Goal: Task Accomplishment & Management: Complete application form

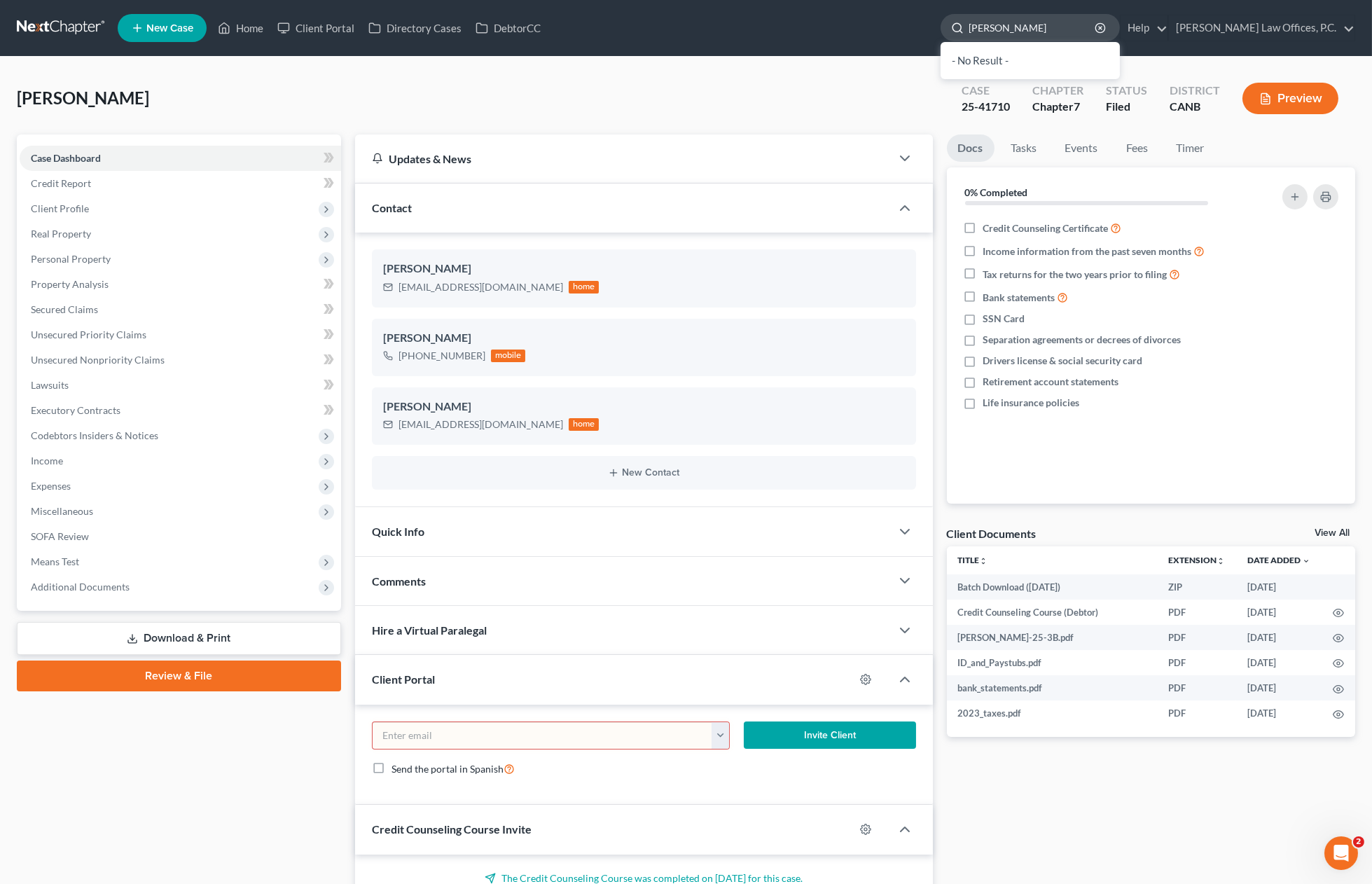
drag, startPoint x: 1016, startPoint y: 27, endPoint x: 1018, endPoint y: 39, distance: 12.2
click at [969, 27] on div at bounding box center [954, 27] width 27 height 26
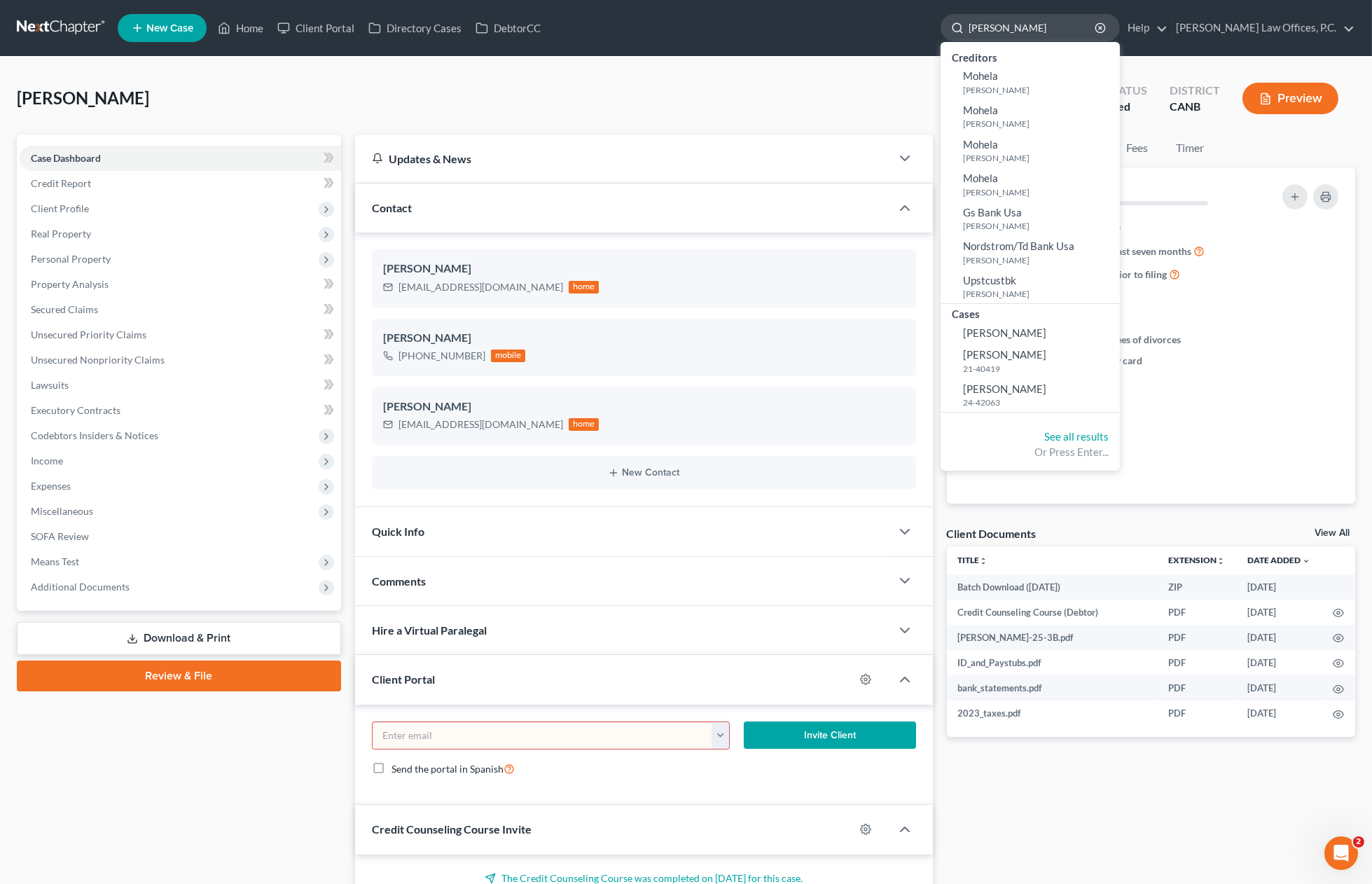
click at [1022, 29] on input "[PERSON_NAME]" at bounding box center [1033, 27] width 128 height 26
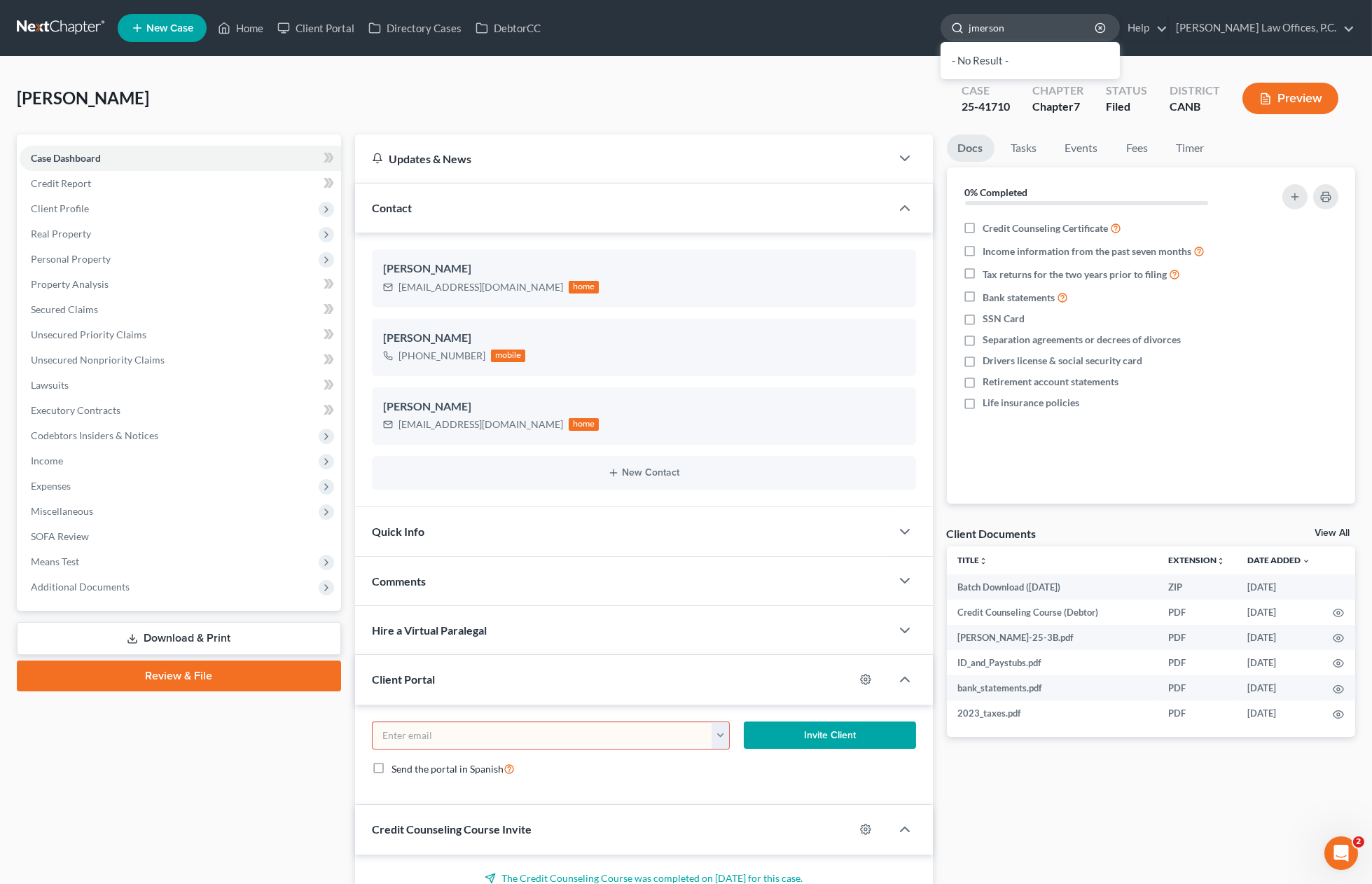
type input "[PERSON_NAME]"
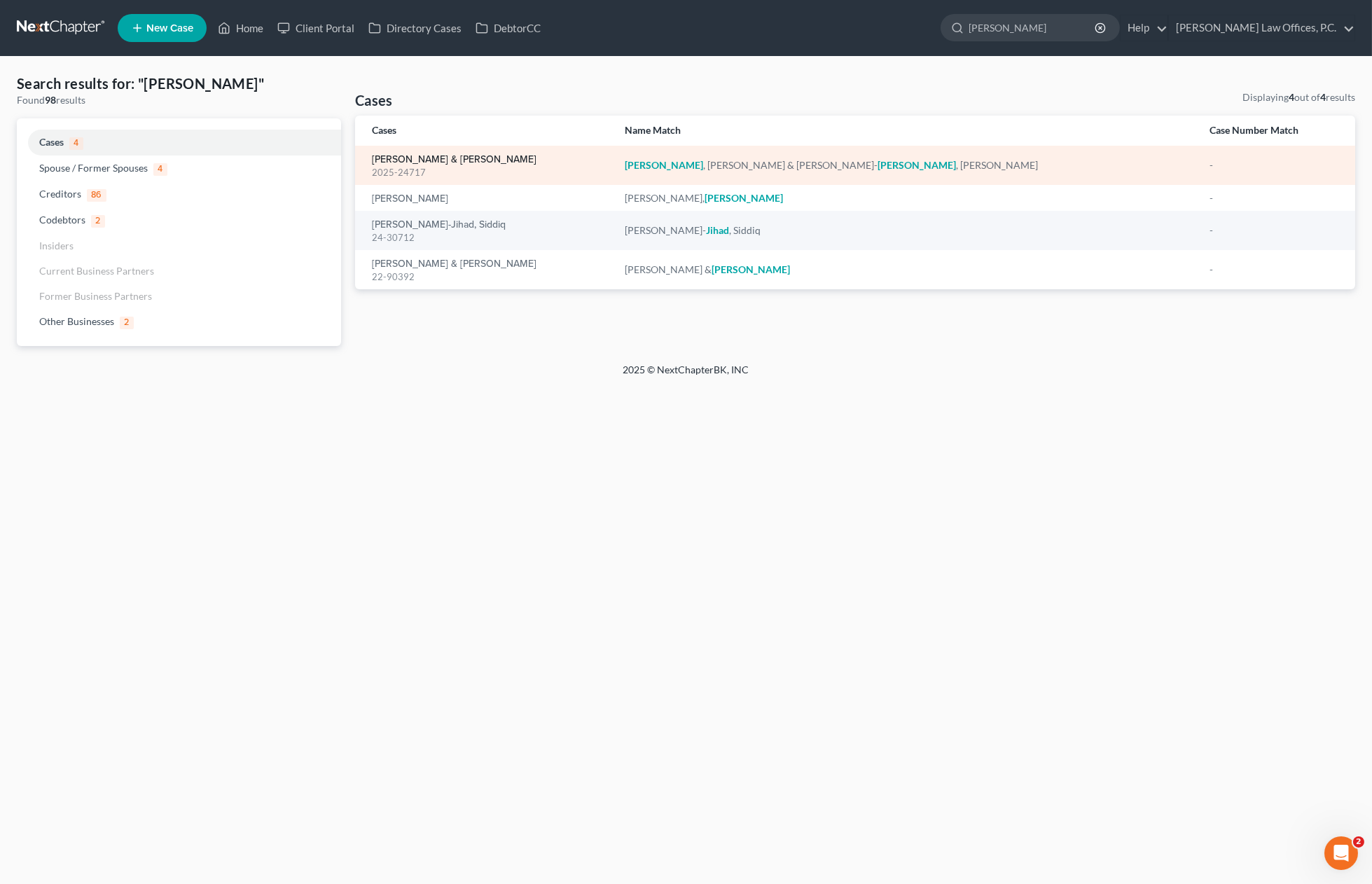
click at [421, 155] on link "[PERSON_NAME] & [PERSON_NAME]" at bounding box center [453, 160] width 164 height 10
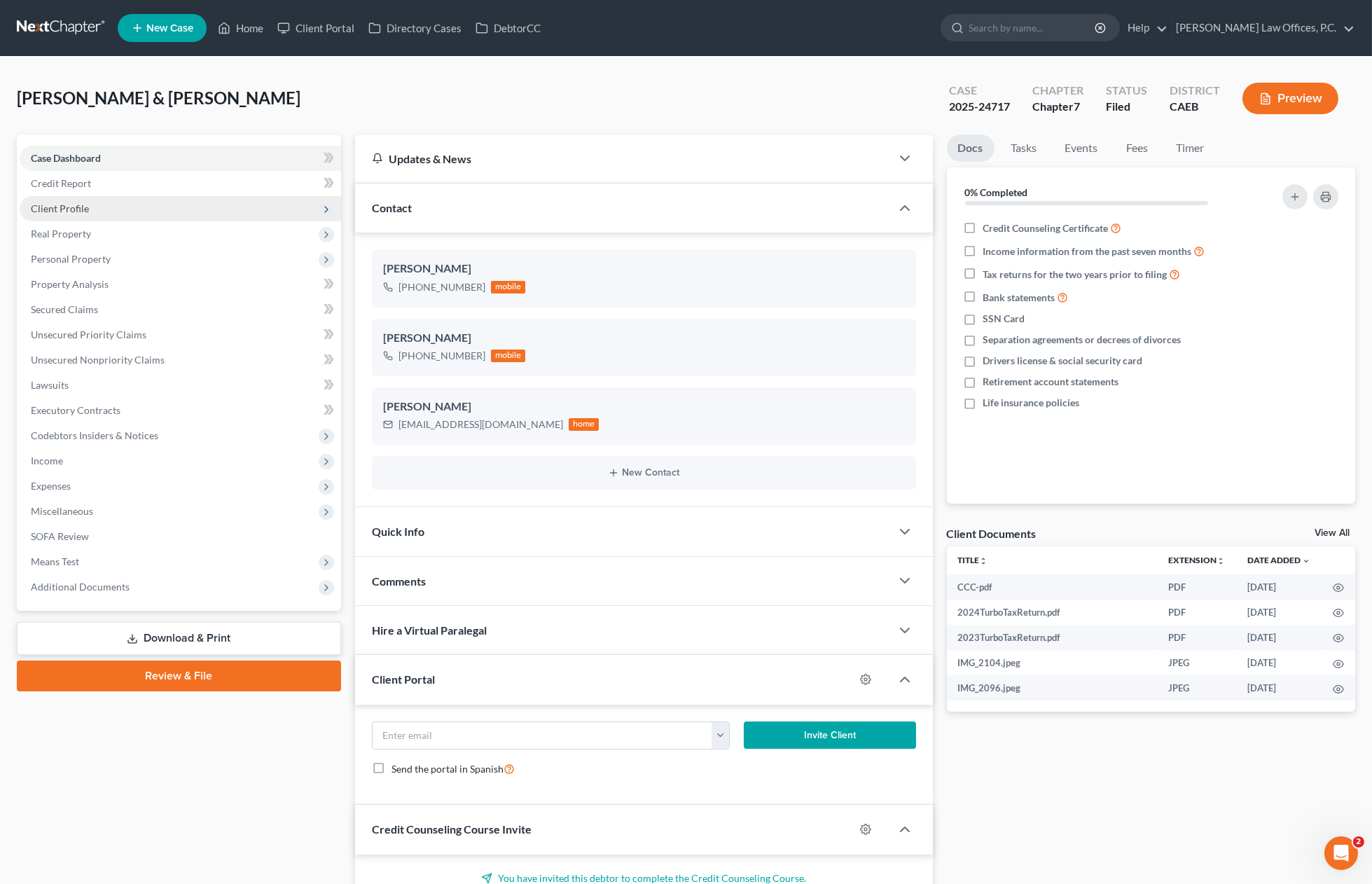
click at [126, 205] on span "Client Profile" at bounding box center [180, 209] width 322 height 25
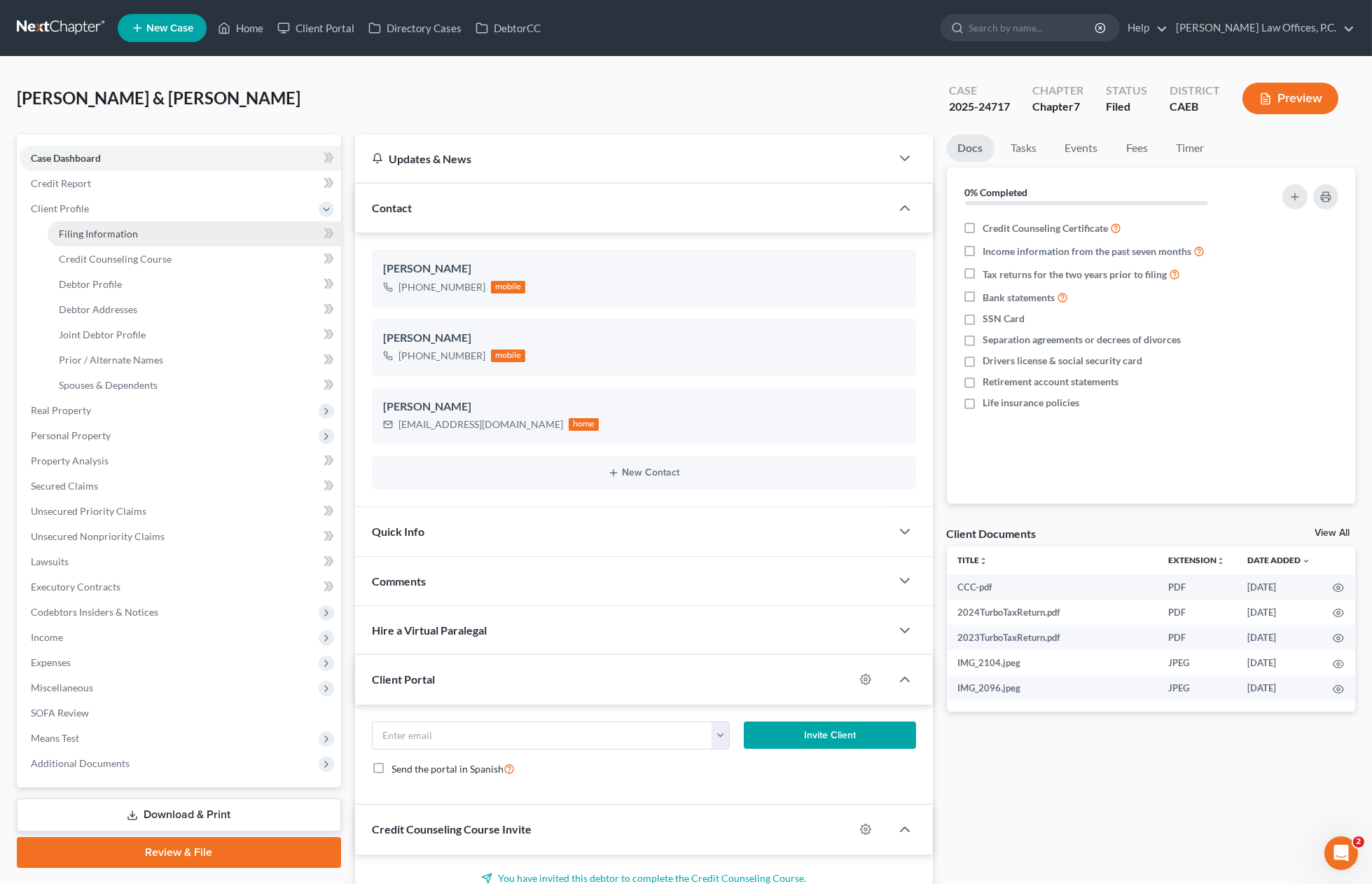
click at [123, 228] on span "Filing Information" at bounding box center [99, 233] width 79 height 12
select select "1"
select select "0"
select select "4"
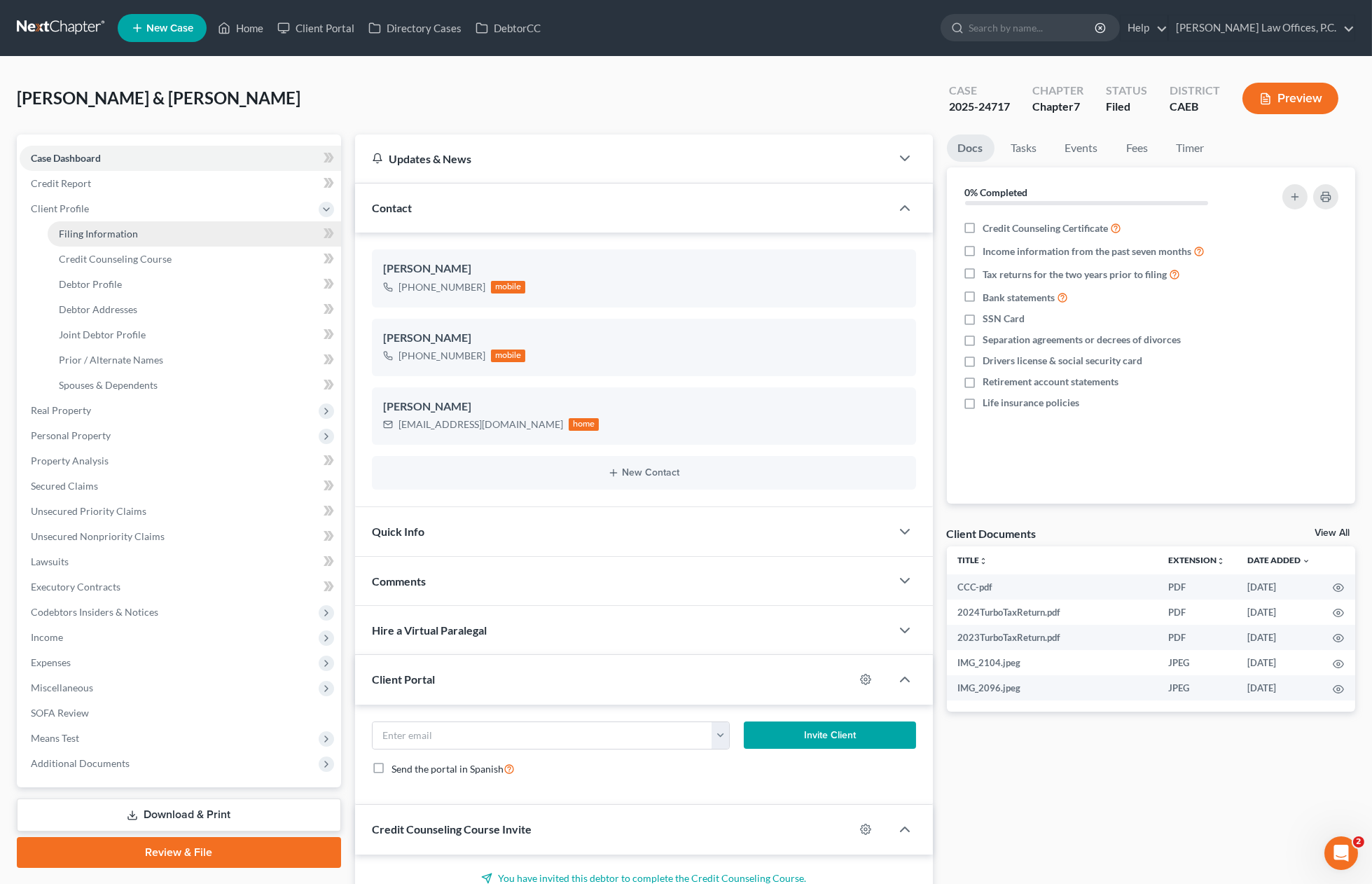
select select "0"
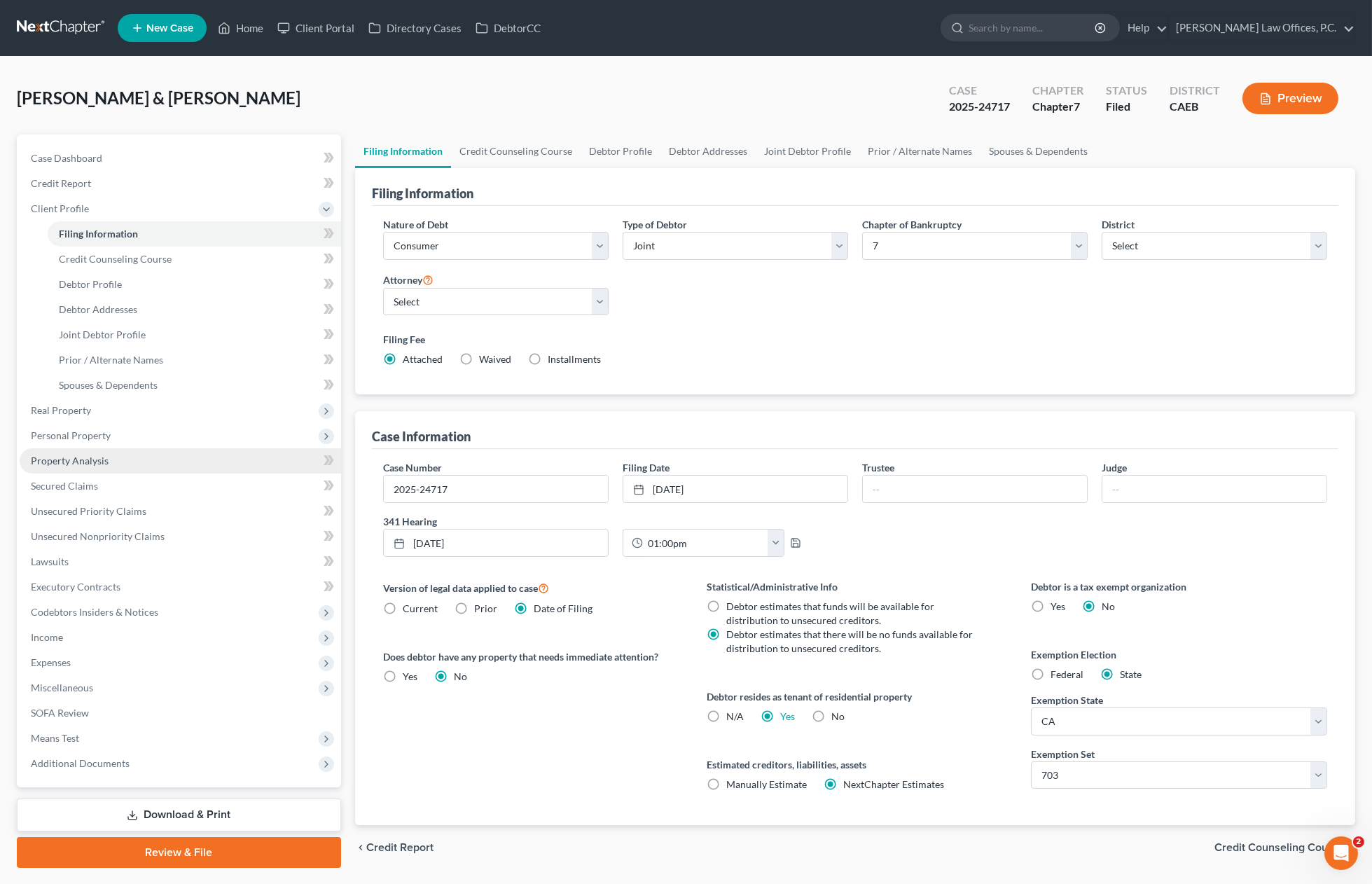
click at [182, 459] on link "Property Analysis" at bounding box center [180, 461] width 322 height 25
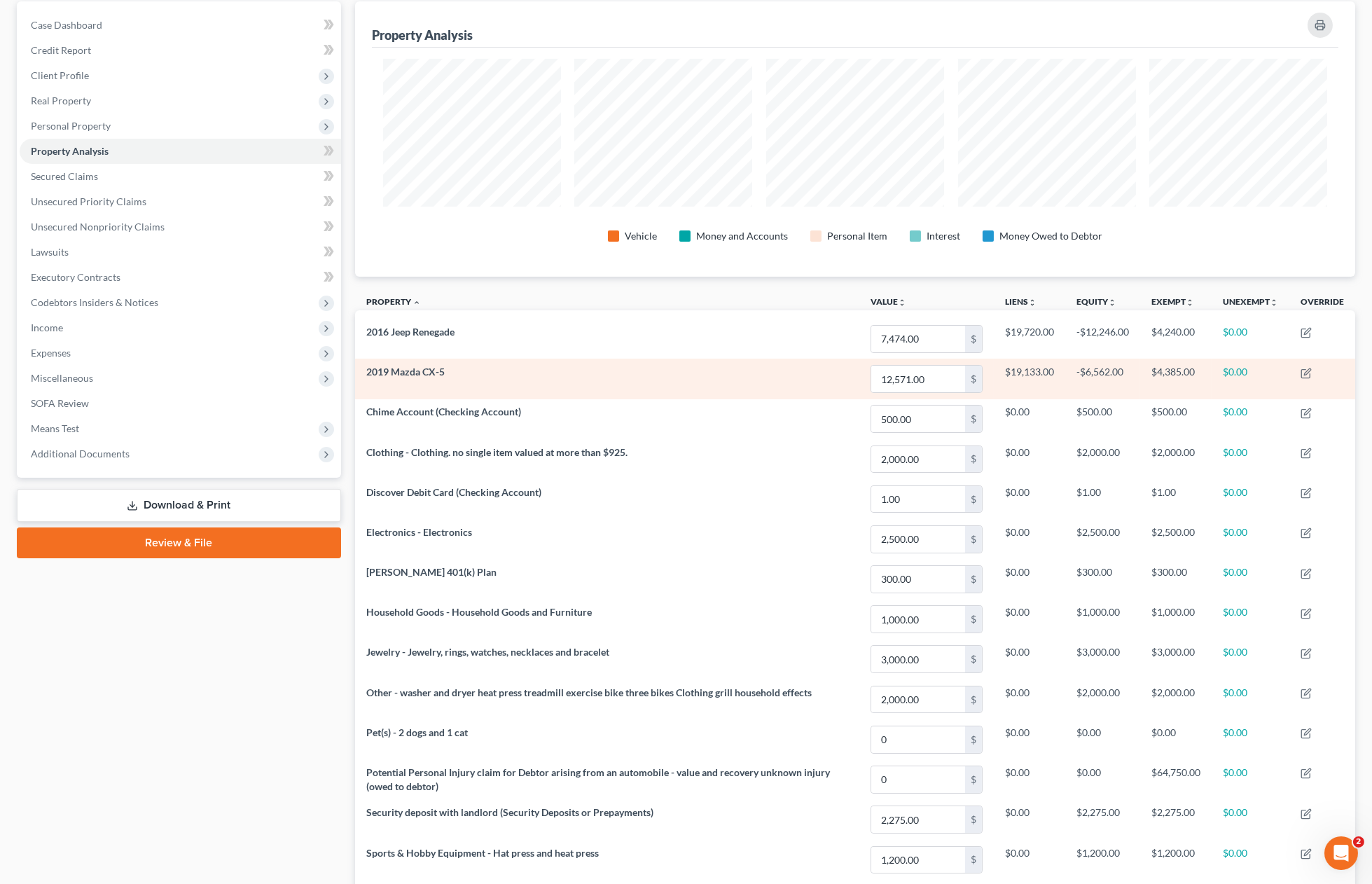
scroll to position [263, 0]
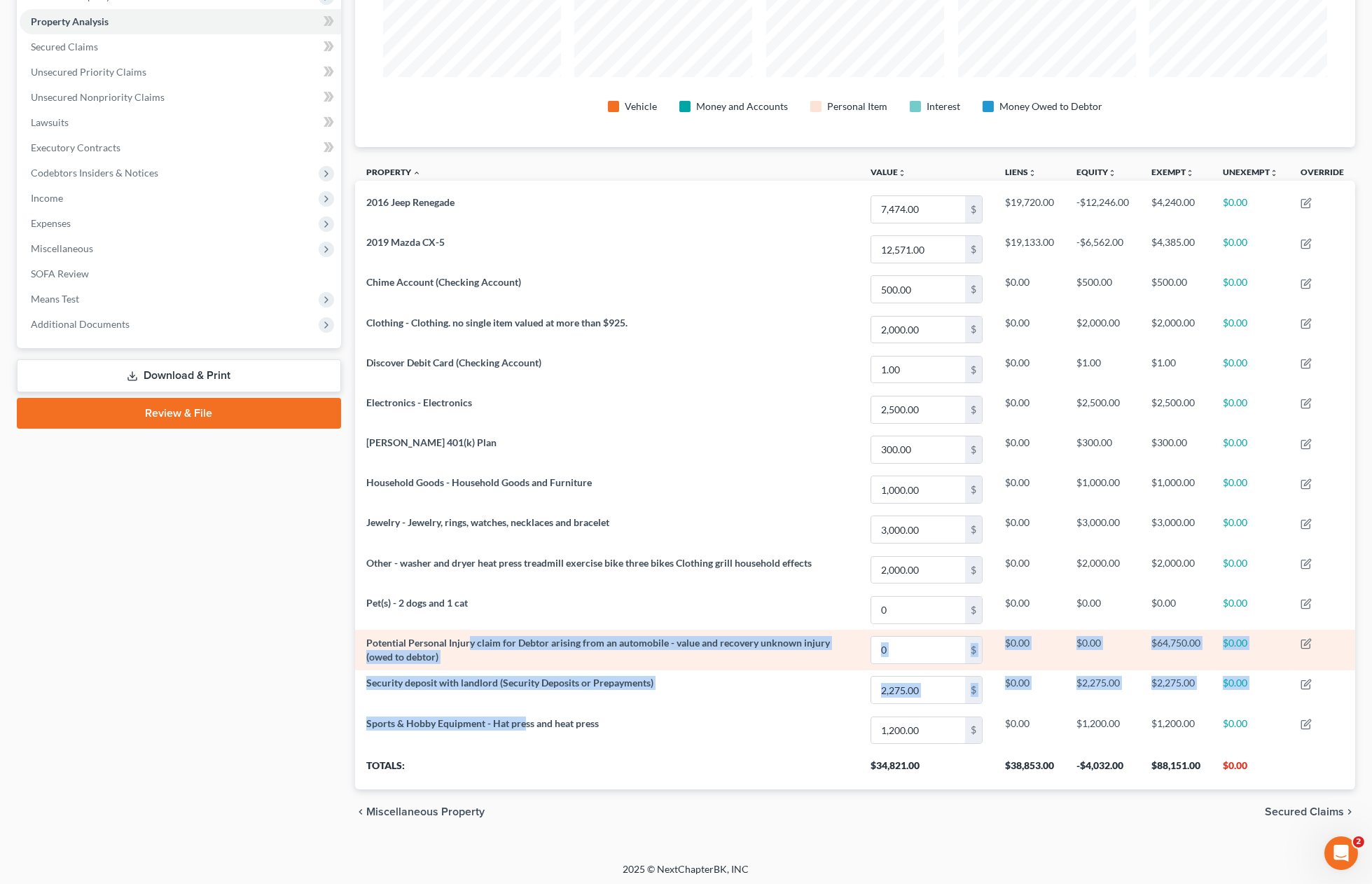
drag, startPoint x: 524, startPoint y: 725, endPoint x: 469, endPoint y: 634, distance: 106.3
click at [469, 634] on tbody "2016 Jeep Renegade 7,474.00 $ $19,720.00 -$12,246.00 $4,240.00 $0.00 2019 Mazda…" at bounding box center [854, 469] width 1000 height 561
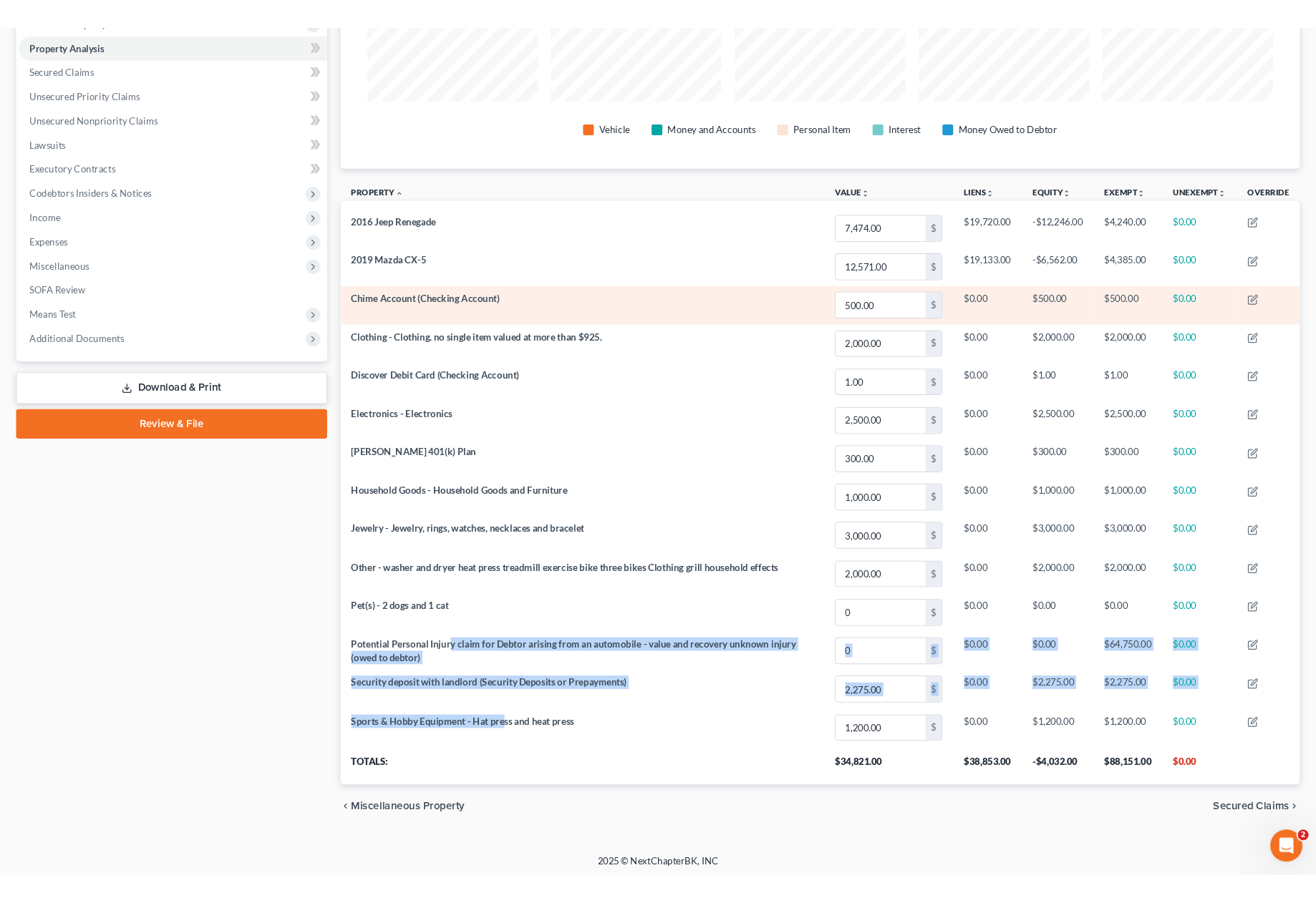
scroll to position [0, 0]
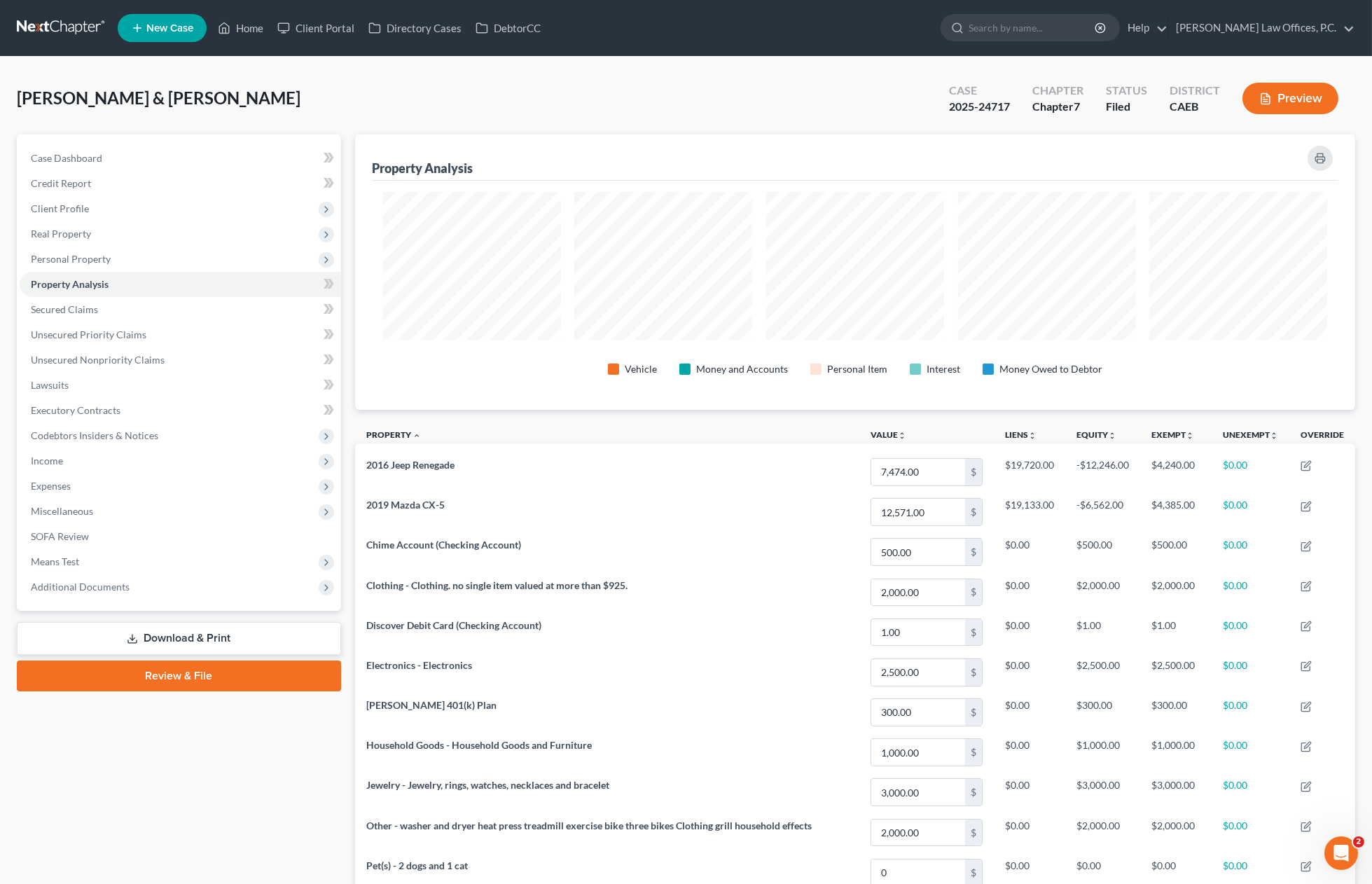
click at [1293, 93] on button "Preview" at bounding box center [1290, 98] width 96 height 31
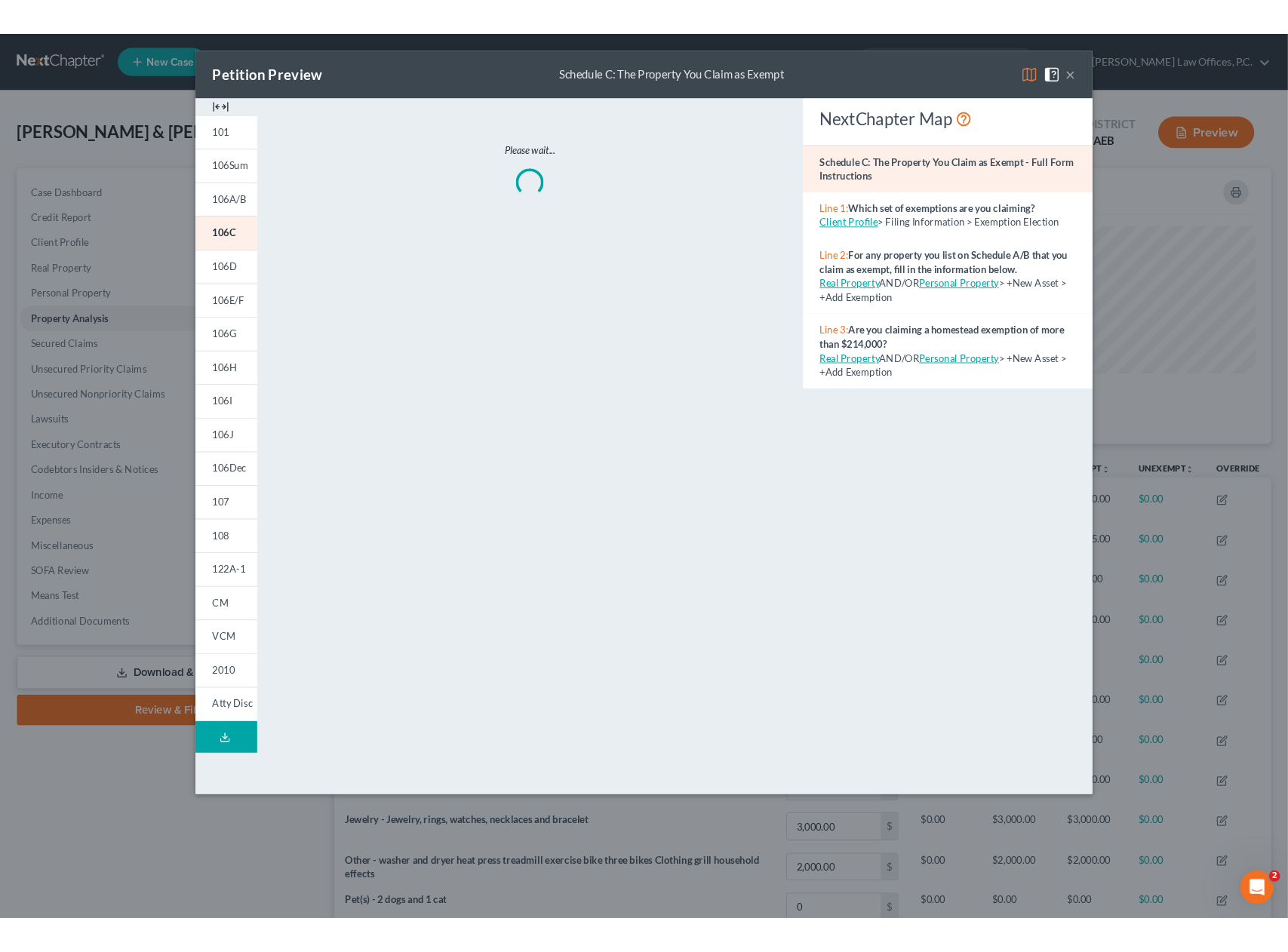
scroll to position [754141, 753552]
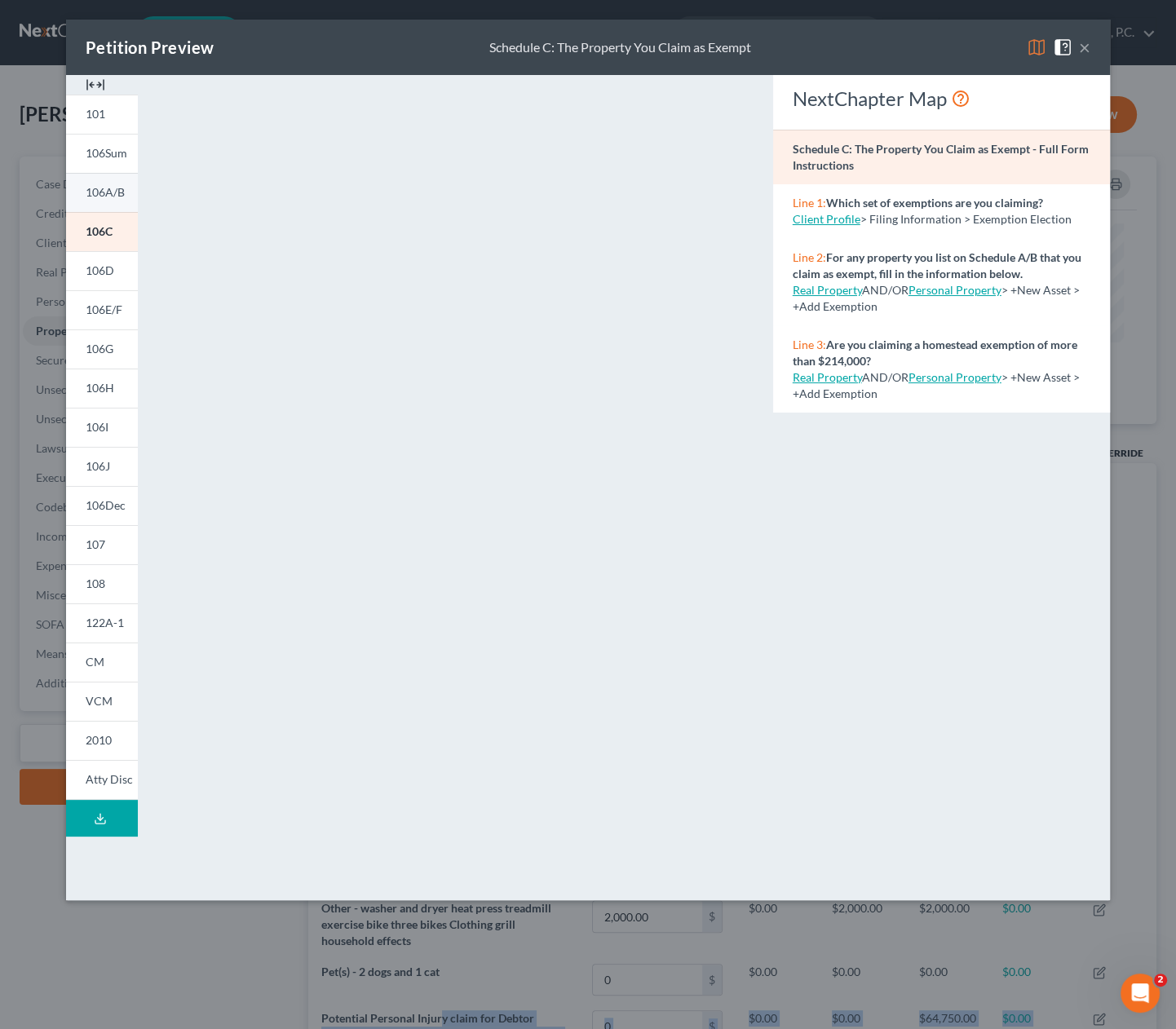
click at [110, 185] on span "106A/B" at bounding box center [105, 192] width 39 height 14
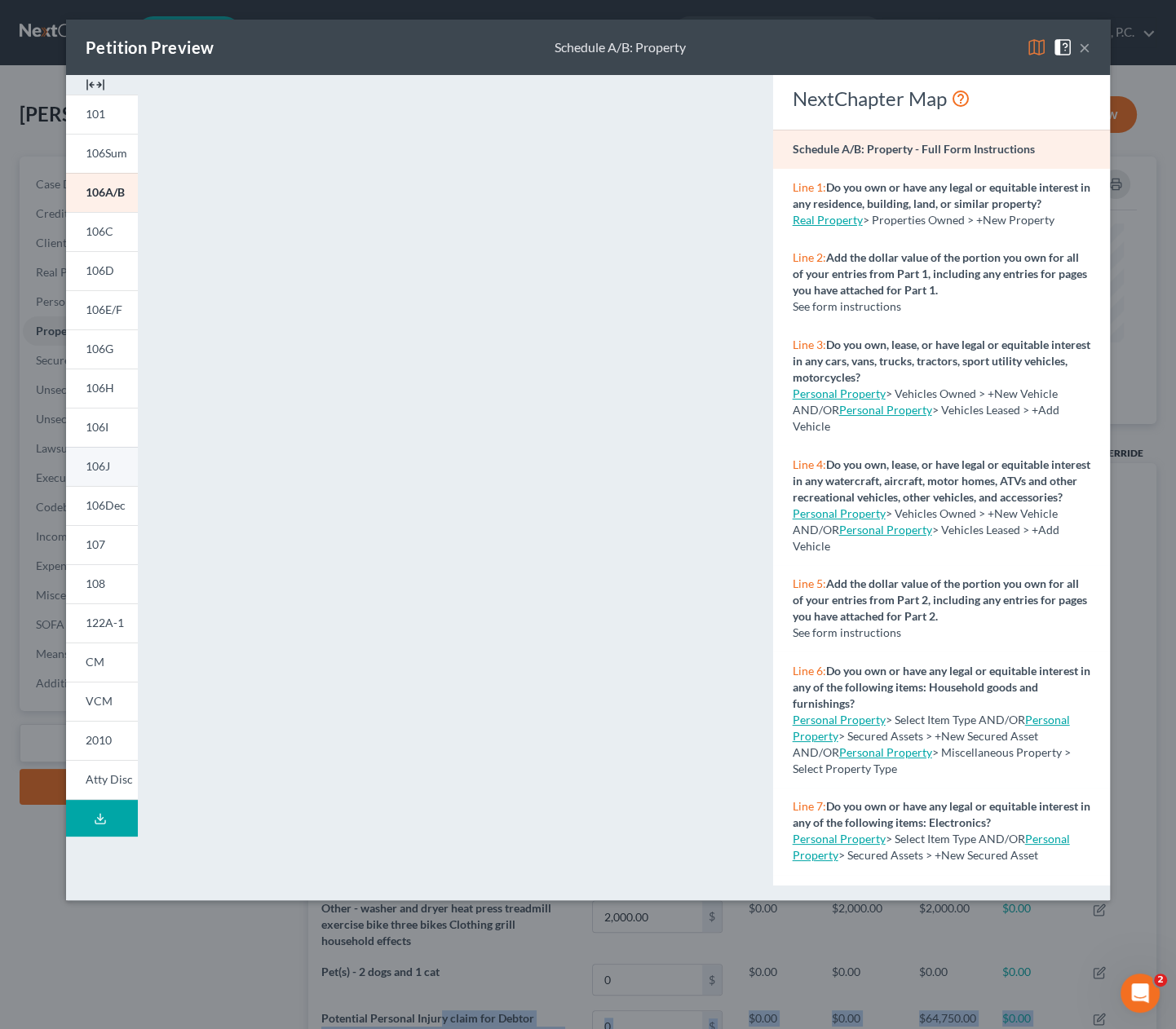
click at [99, 464] on span "106J" at bounding box center [97, 466] width 25 height 14
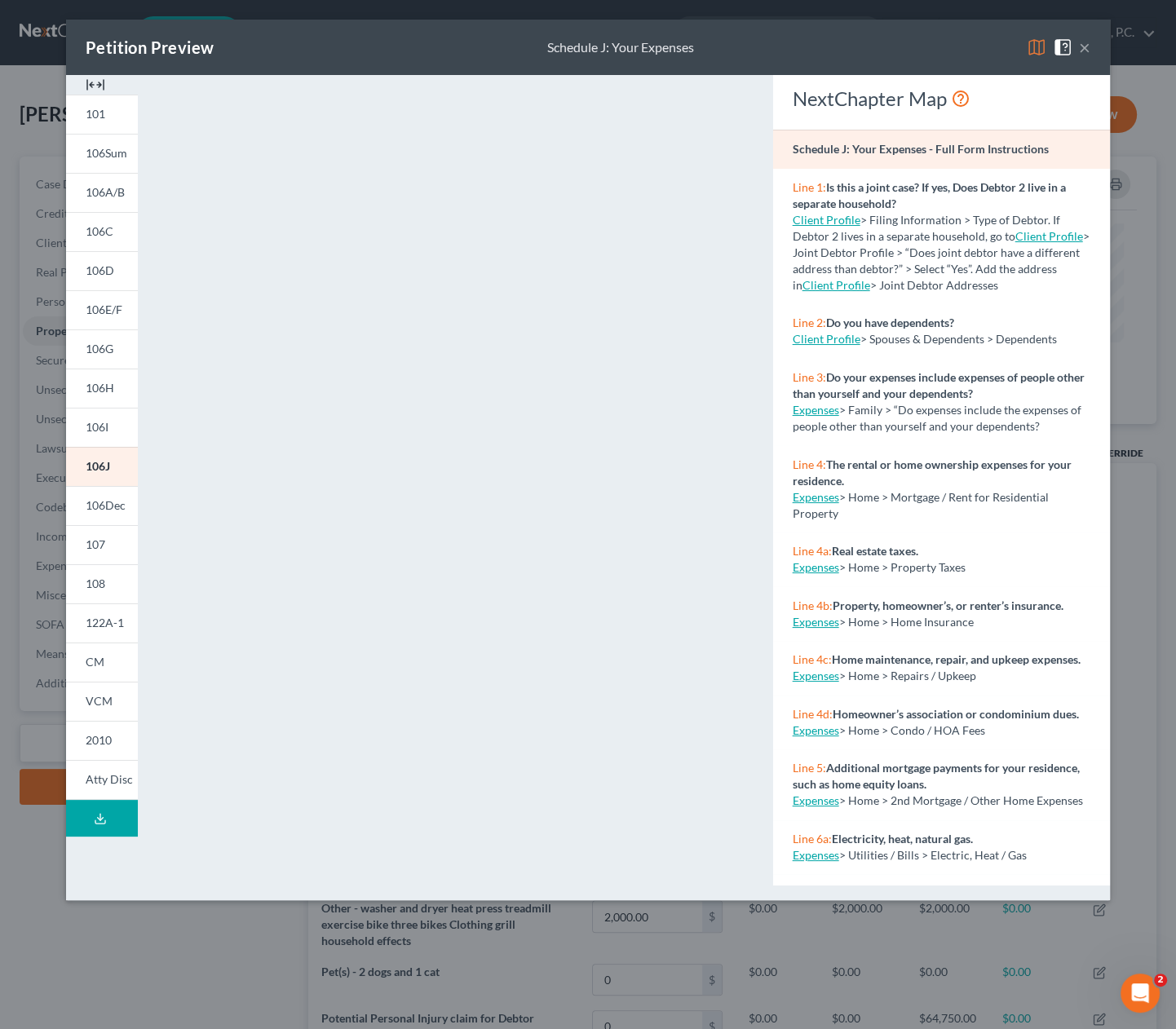
click at [1090, 46] on div "Petition Preview Schedule J: Your Expenses ×" at bounding box center [588, 47] width 1044 height 56
click at [1088, 48] on button "×" at bounding box center [1085, 47] width 12 height 20
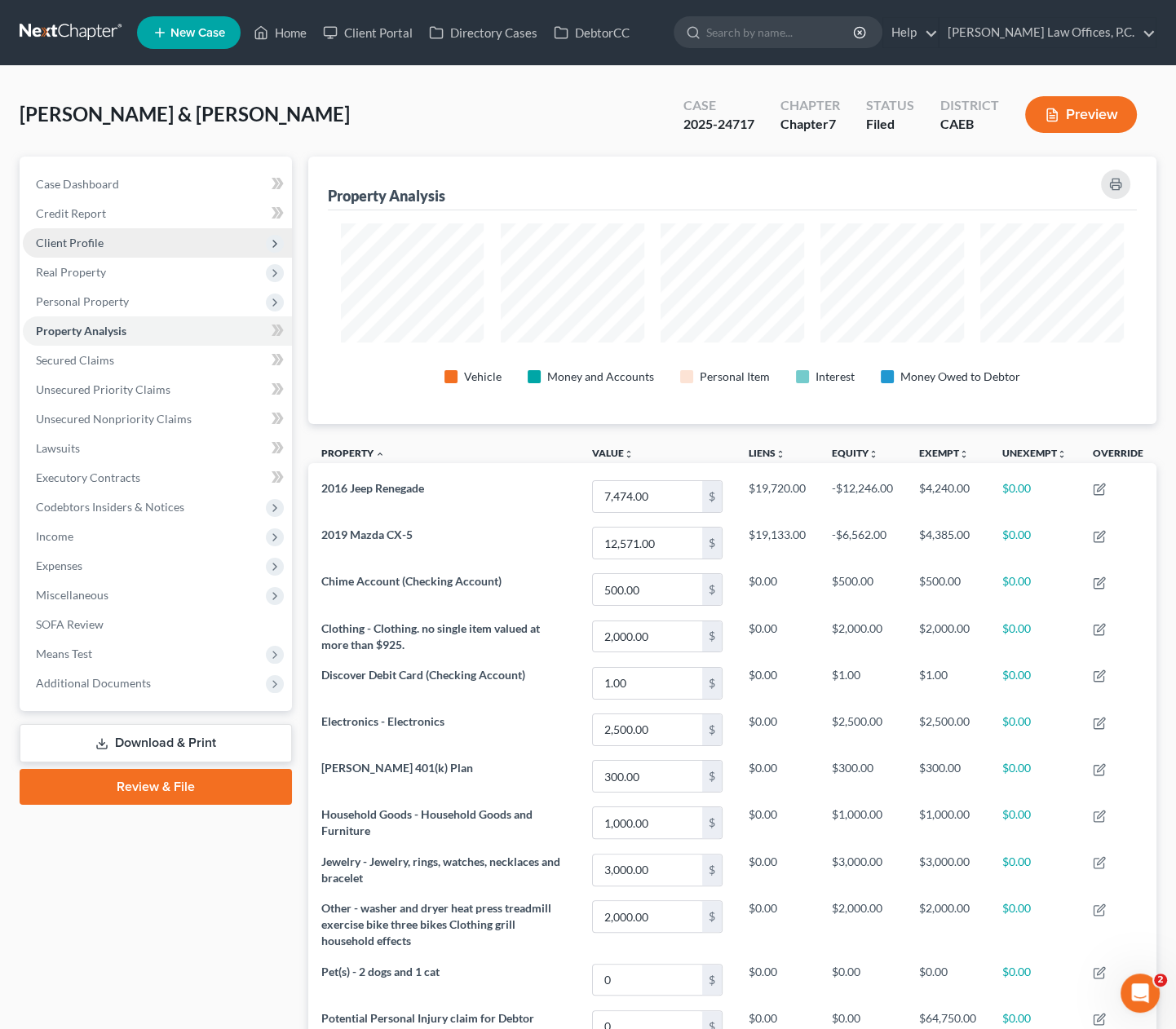
click at [188, 244] on span "Client Profile" at bounding box center [157, 243] width 269 height 29
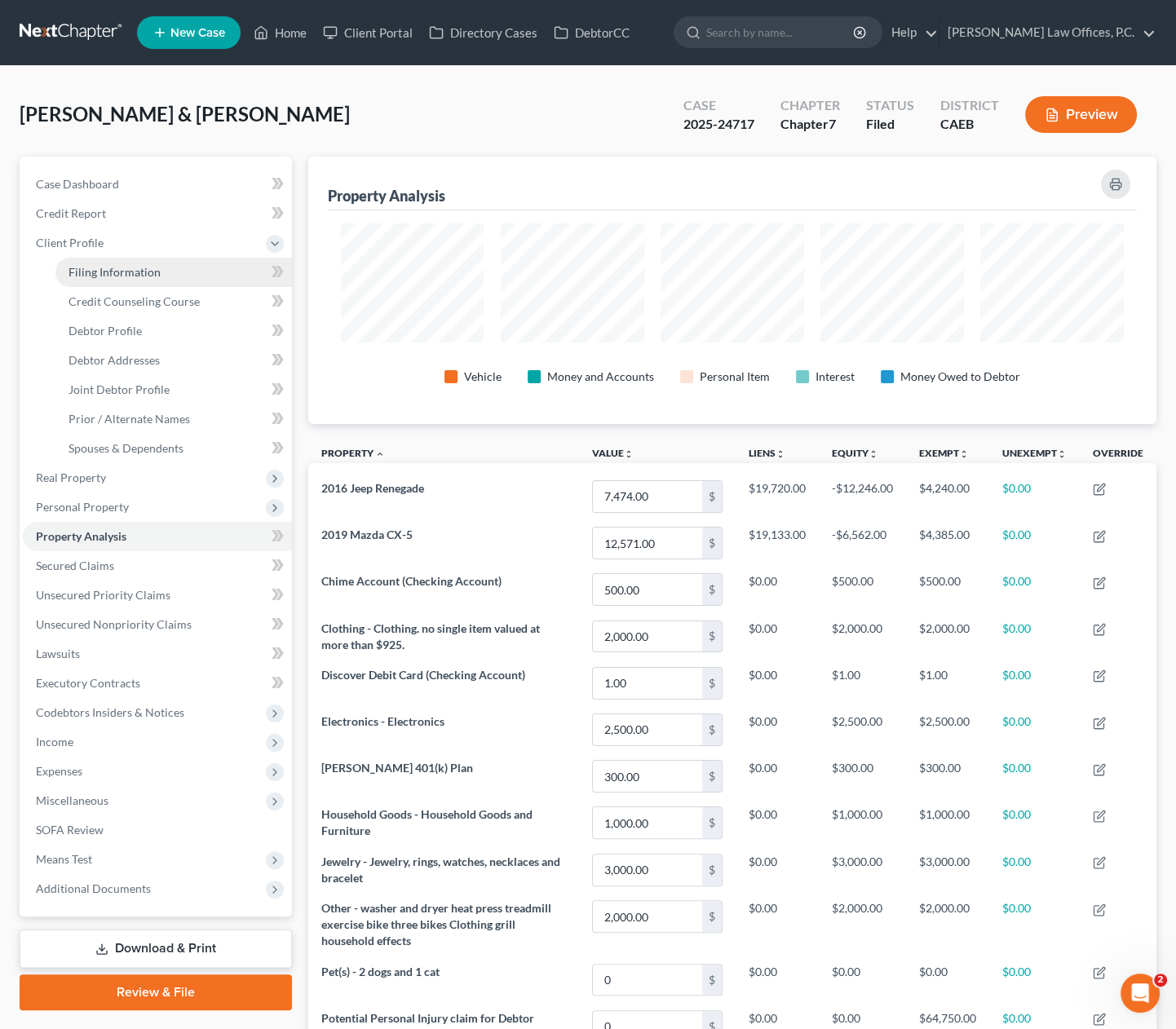
click at [186, 274] on link "Filing Information" at bounding box center [174, 273] width 236 height 29
select select "1"
select select "0"
select select "8"
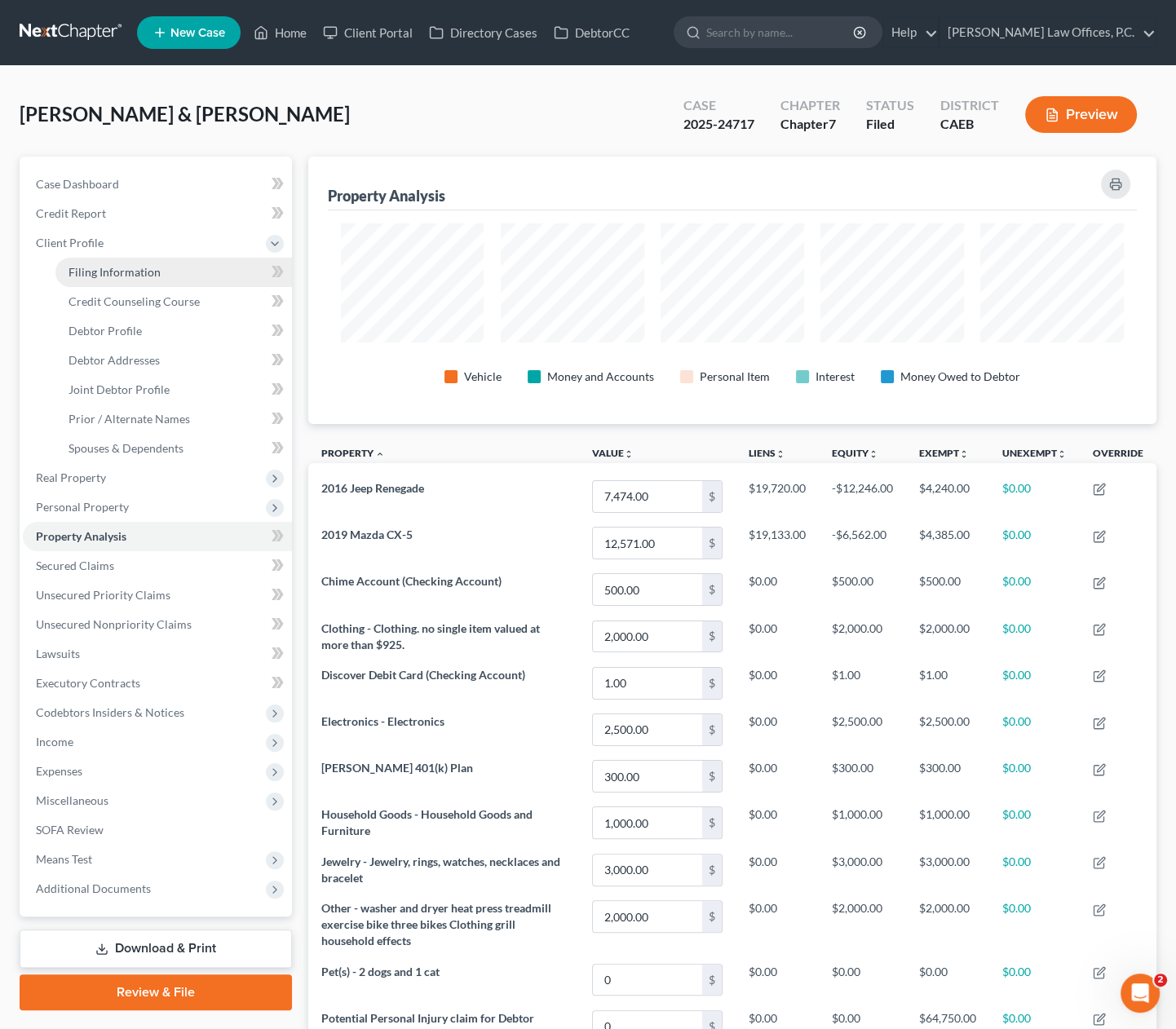
select select "1"
select select "4"
select select "0"
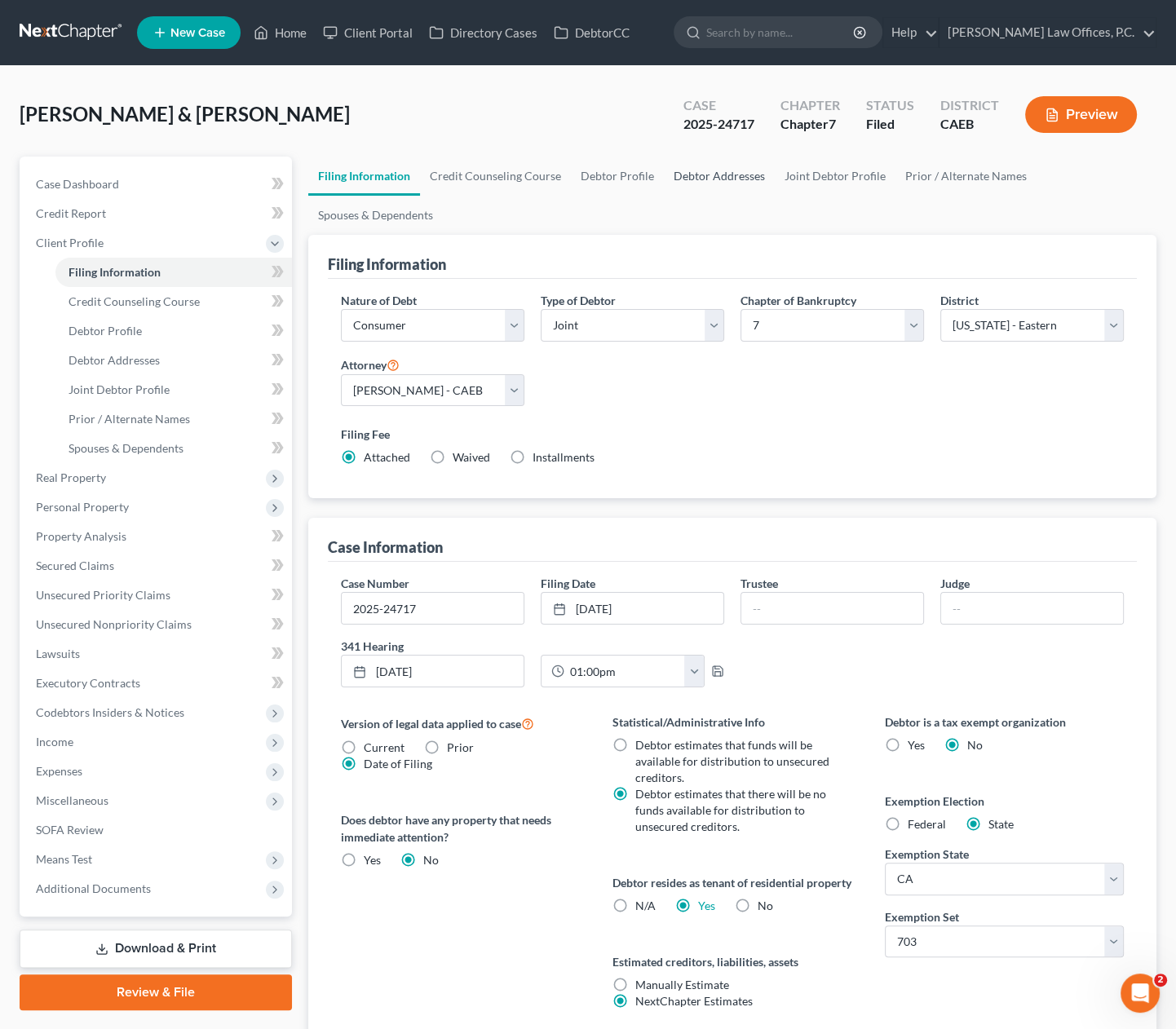
click at [719, 167] on link "Debtor Addresses" at bounding box center [719, 177] width 111 height 39
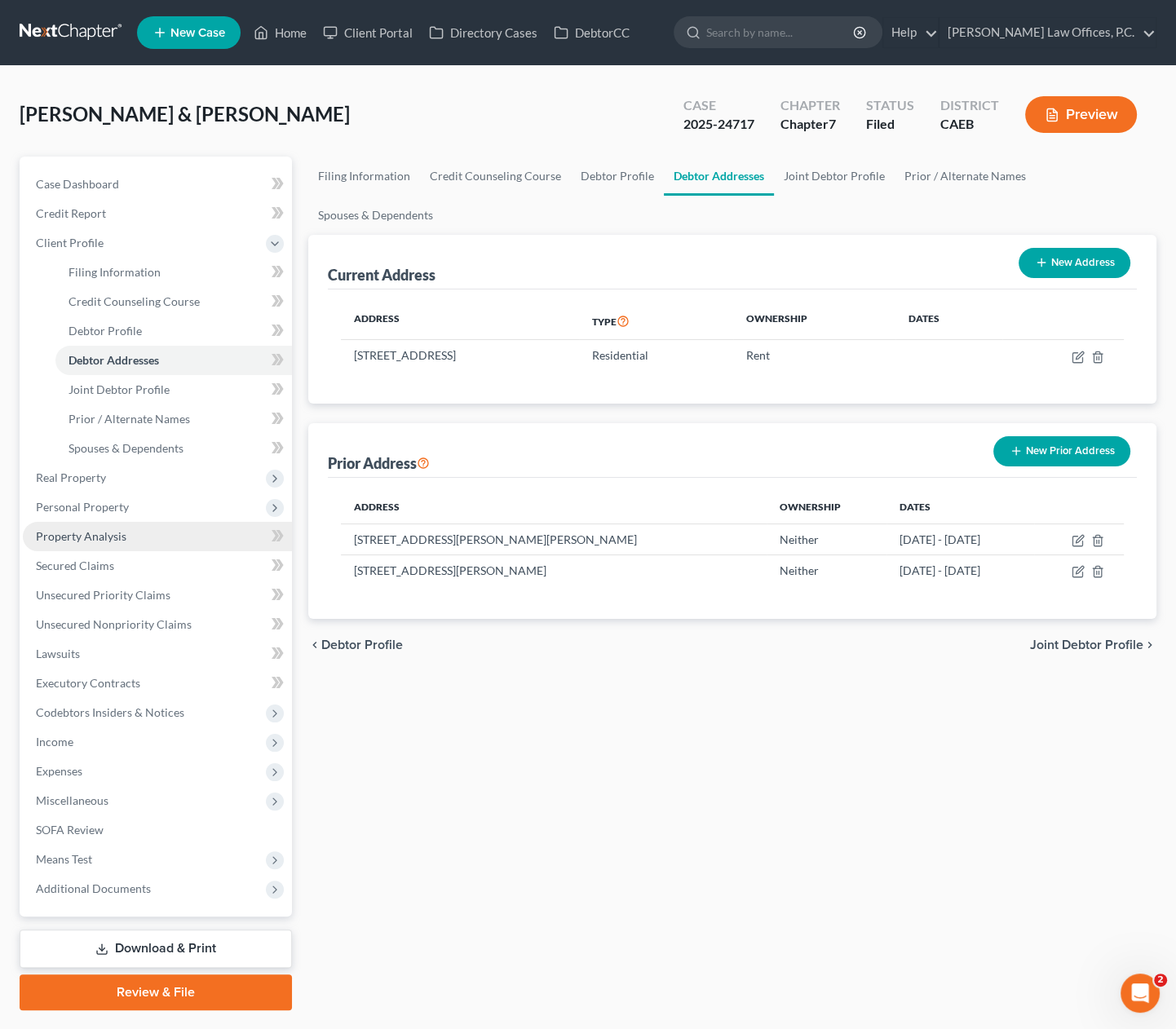
click at [128, 526] on link "Property Analysis" at bounding box center [157, 537] width 269 height 29
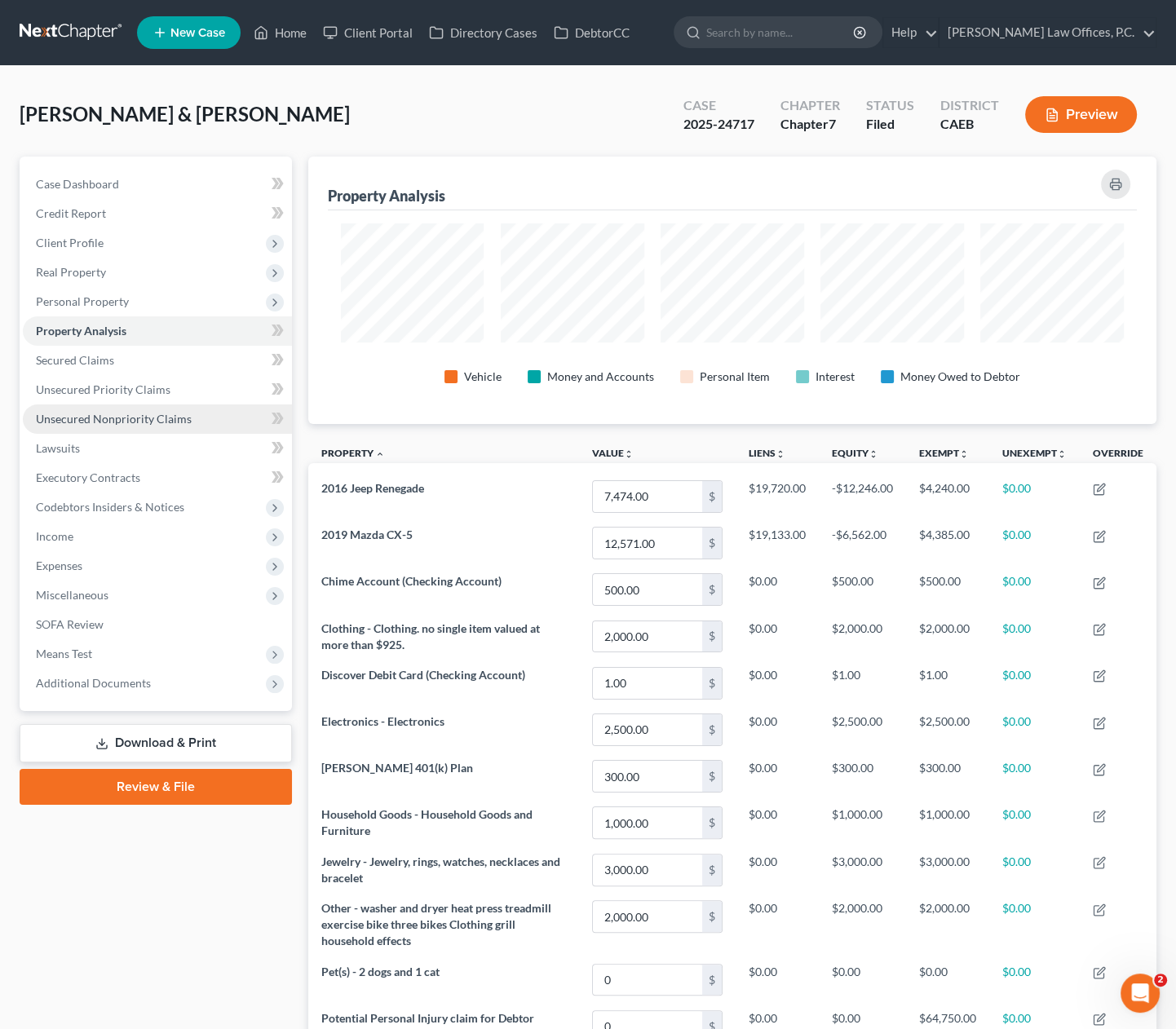
scroll to position [268, 848]
click at [157, 298] on span "Personal Property" at bounding box center [157, 302] width 269 height 29
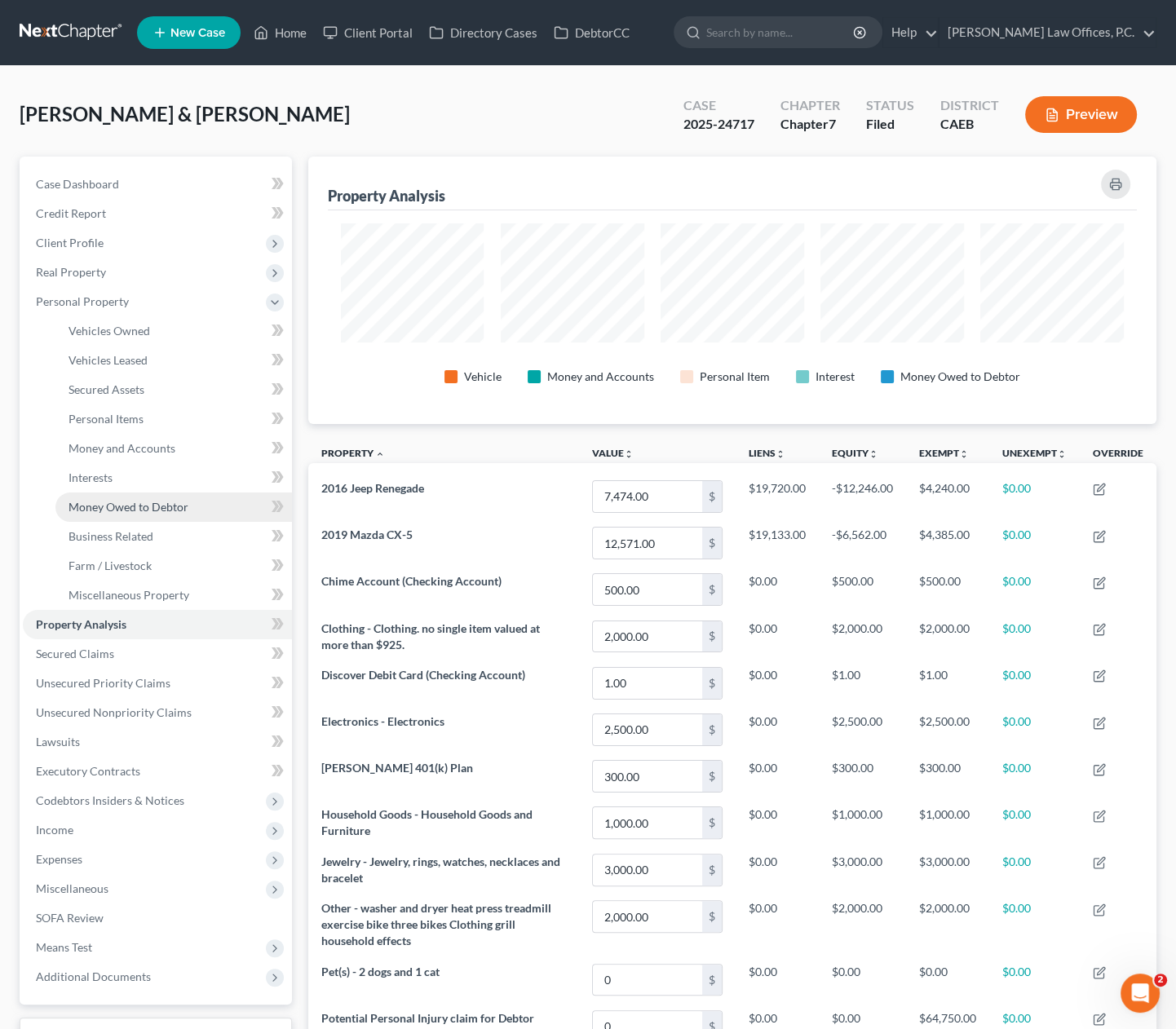
click at [145, 505] on span "Money Owed to Debtor" at bounding box center [128, 507] width 120 height 14
